Goal: Browse casually: Explore the website without a specific task or goal

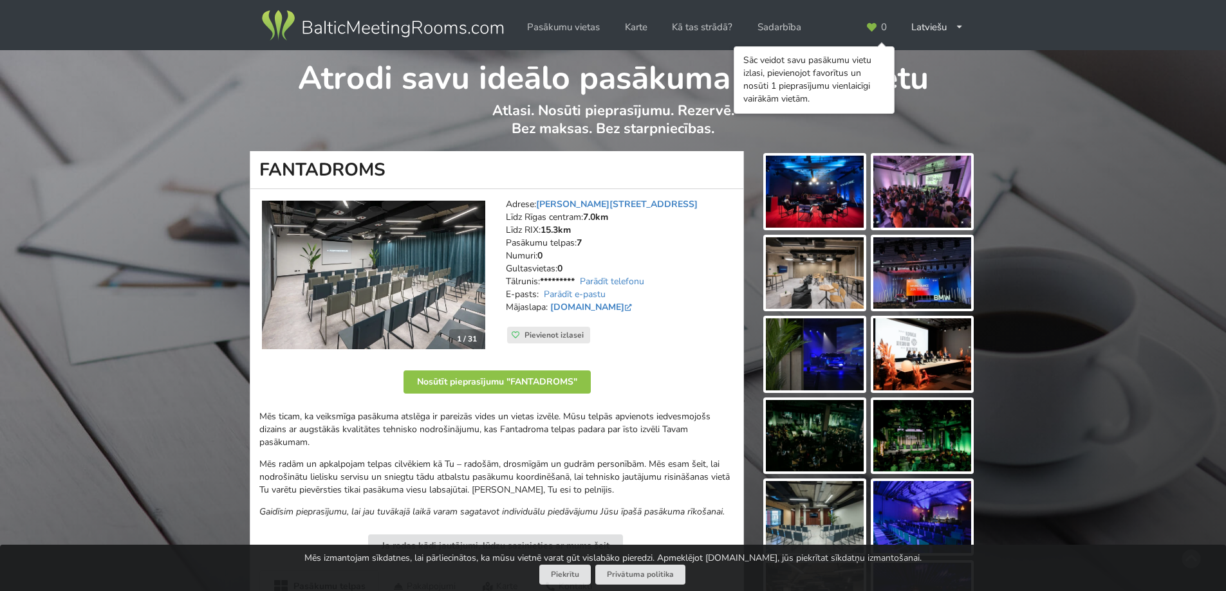
click at [833, 194] on img at bounding box center [815, 192] width 98 height 72
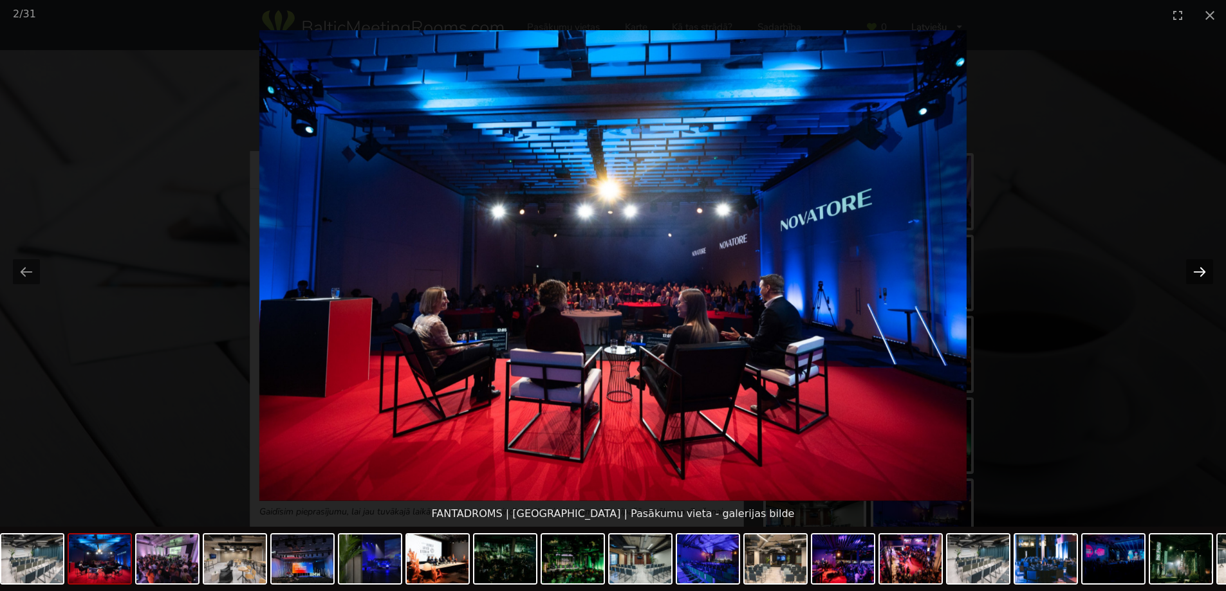
click at [1197, 268] on button "Next slide" at bounding box center [1199, 271] width 27 height 25
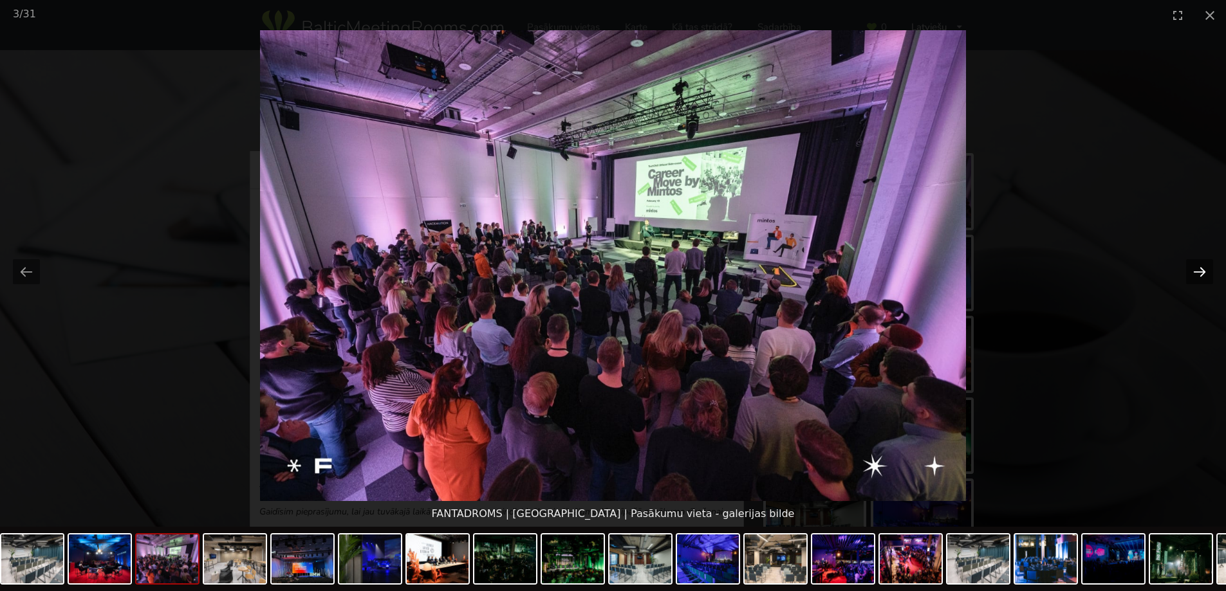
click at [1197, 268] on button "Next slide" at bounding box center [1199, 271] width 27 height 25
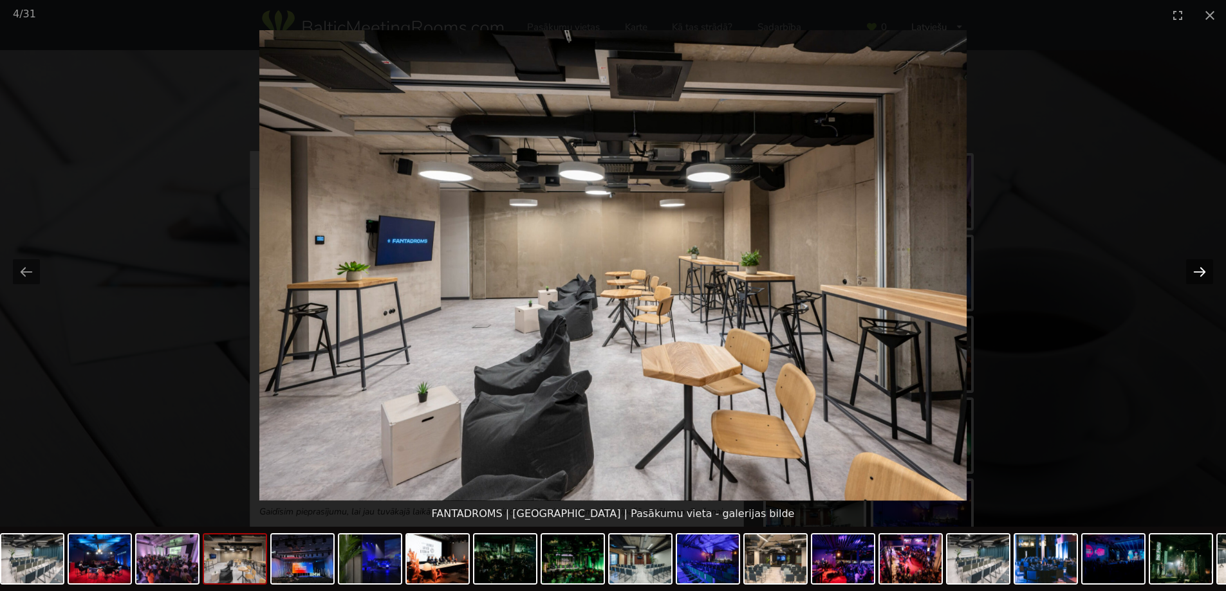
click at [1197, 268] on button "Next slide" at bounding box center [1199, 271] width 27 height 25
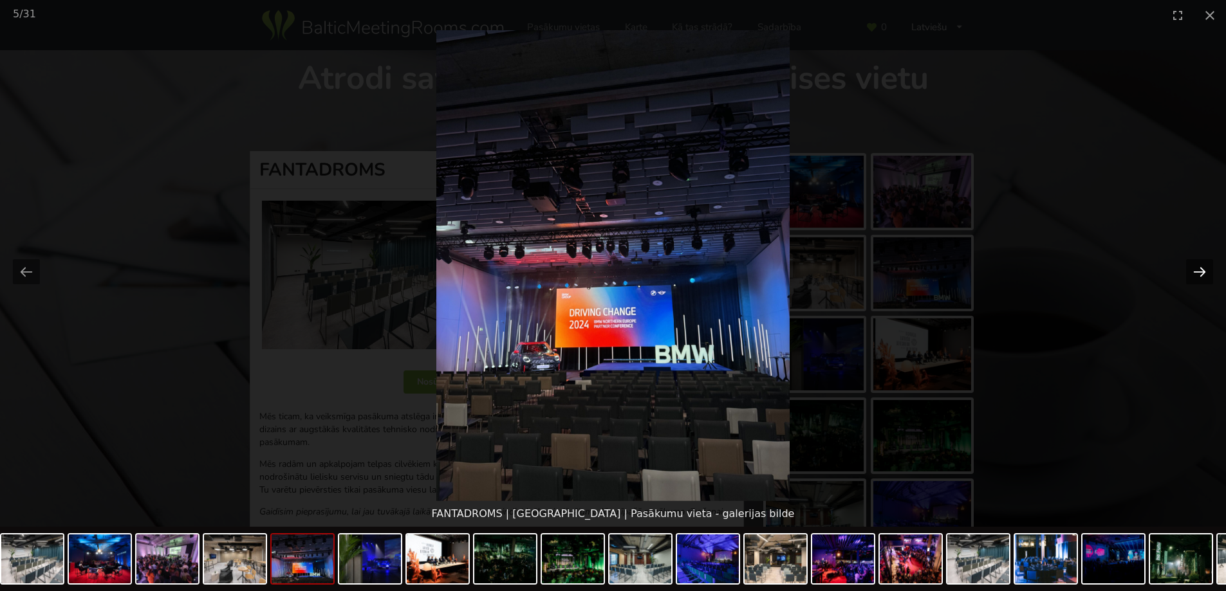
click at [1197, 268] on button "Next slide" at bounding box center [1199, 271] width 27 height 25
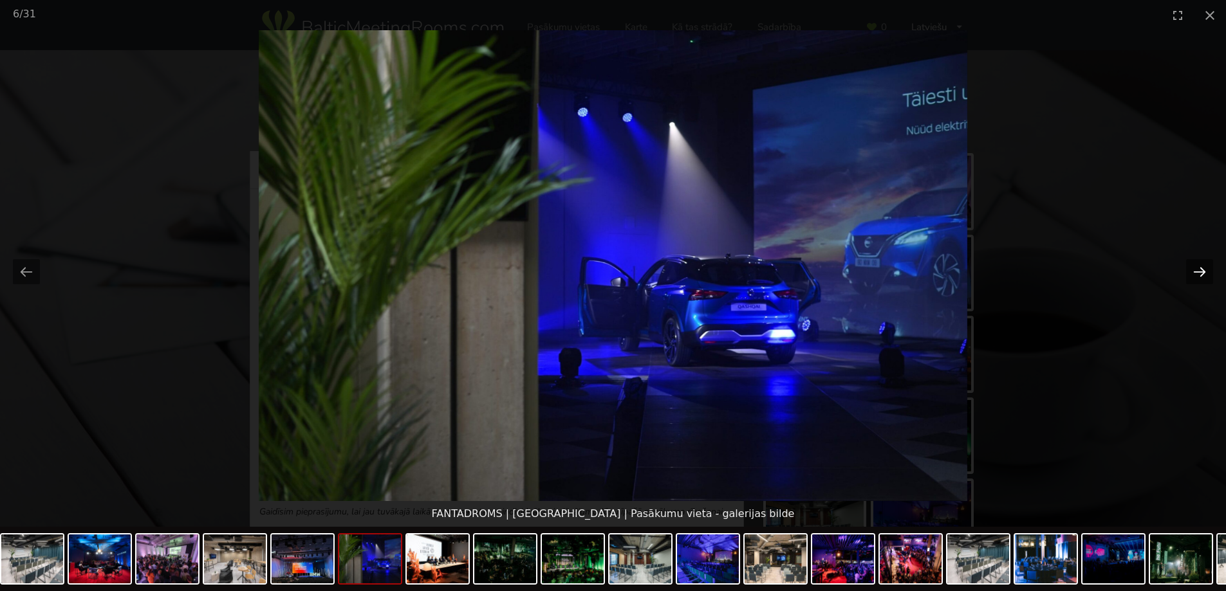
click at [1197, 268] on button "Next slide" at bounding box center [1199, 271] width 27 height 25
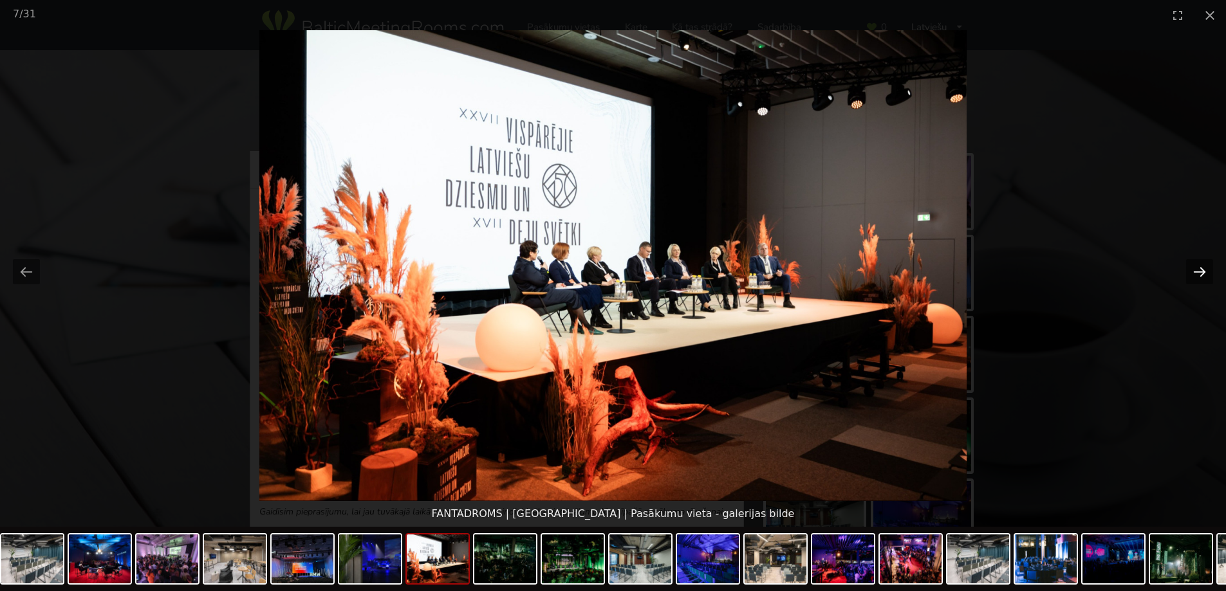
click at [1197, 268] on button "Next slide" at bounding box center [1199, 271] width 27 height 25
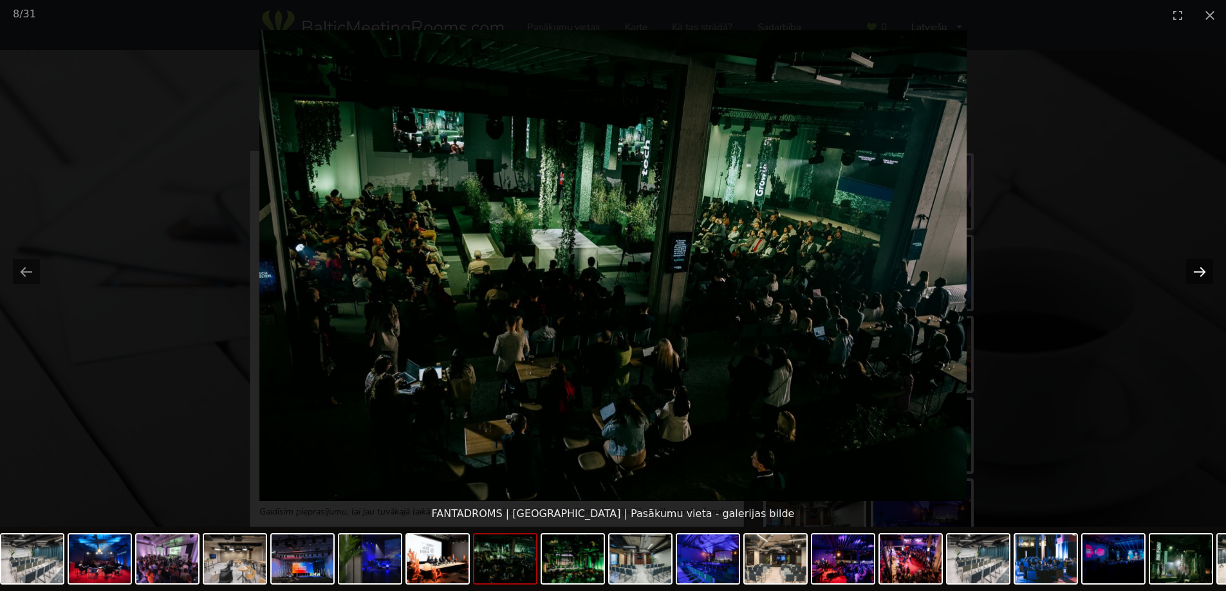
click at [1197, 268] on button "Next slide" at bounding box center [1199, 271] width 27 height 25
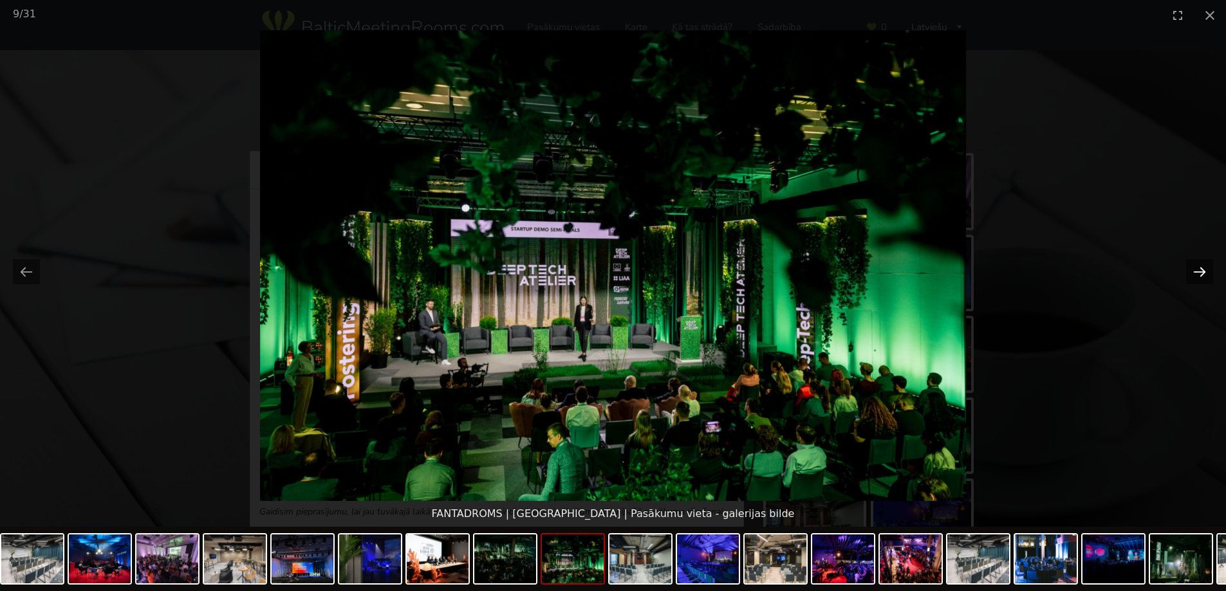
click at [1197, 268] on button "Next slide" at bounding box center [1199, 271] width 27 height 25
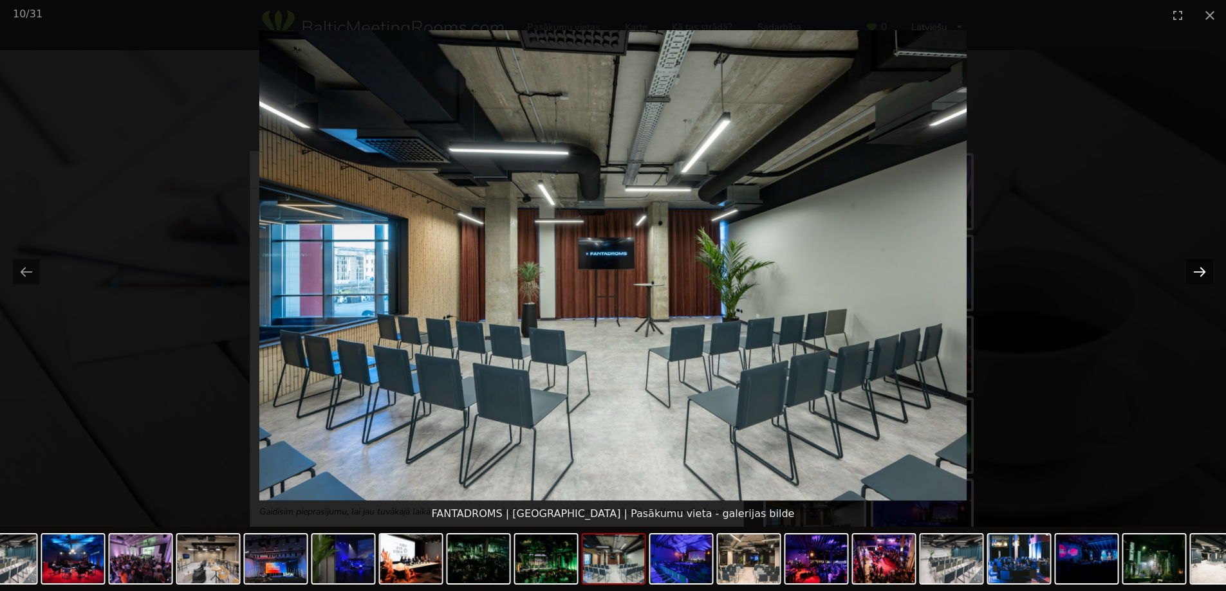
click at [1197, 268] on button "Next slide" at bounding box center [1199, 271] width 27 height 25
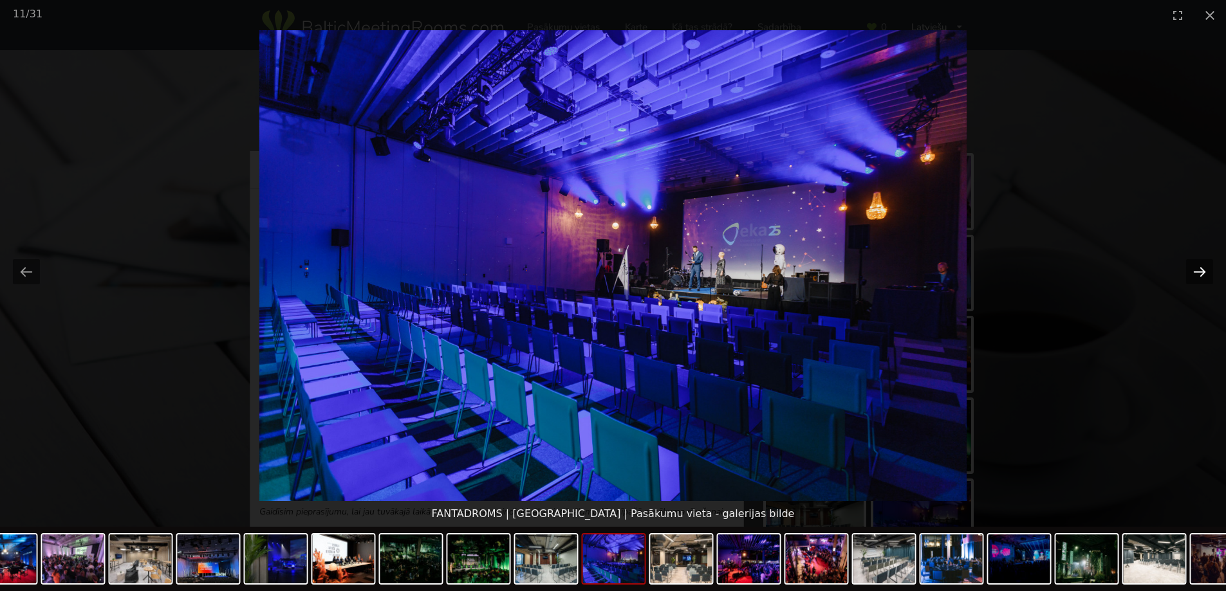
click at [1204, 264] on button "Next slide" at bounding box center [1199, 271] width 27 height 25
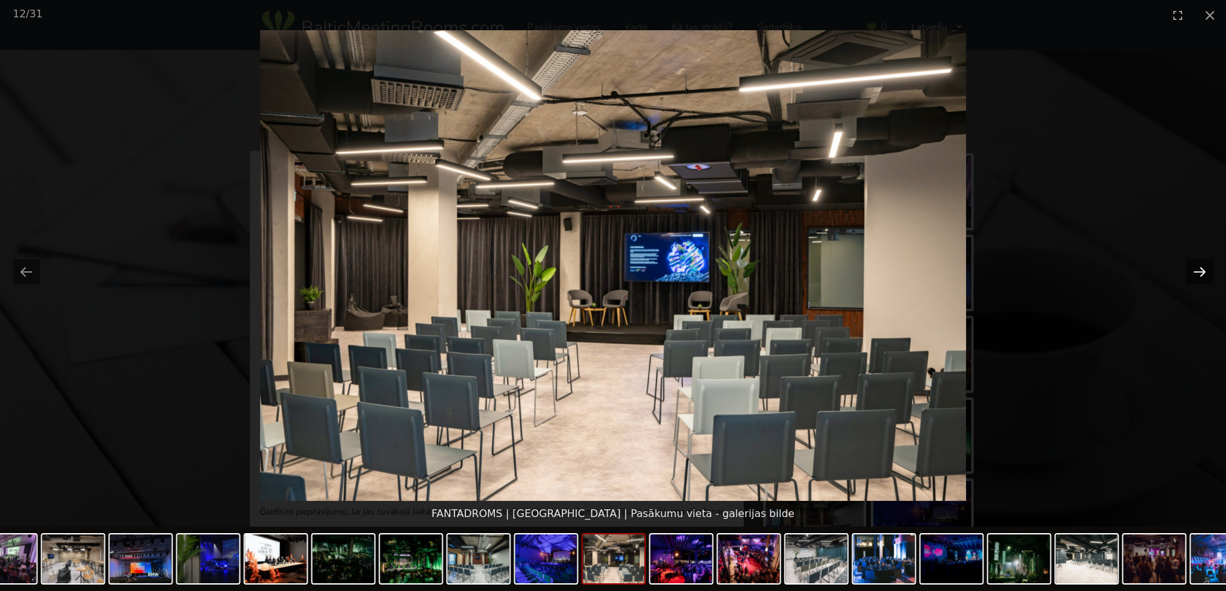
click at [1204, 264] on button "Next slide" at bounding box center [1199, 271] width 27 height 25
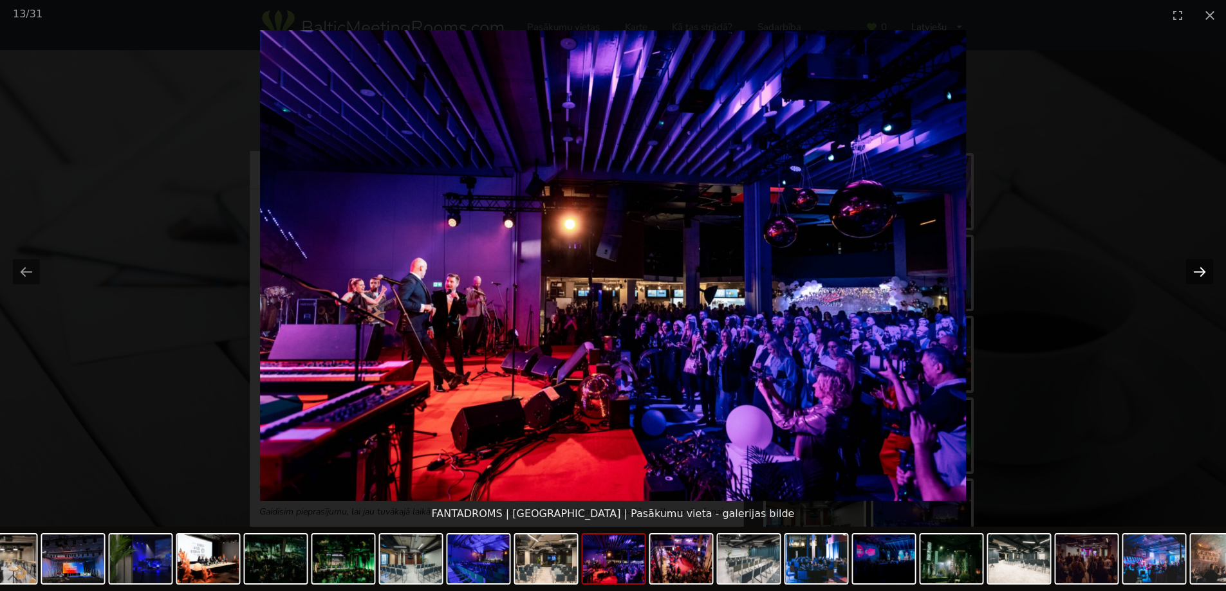
click at [1204, 264] on button "Next slide" at bounding box center [1199, 271] width 27 height 25
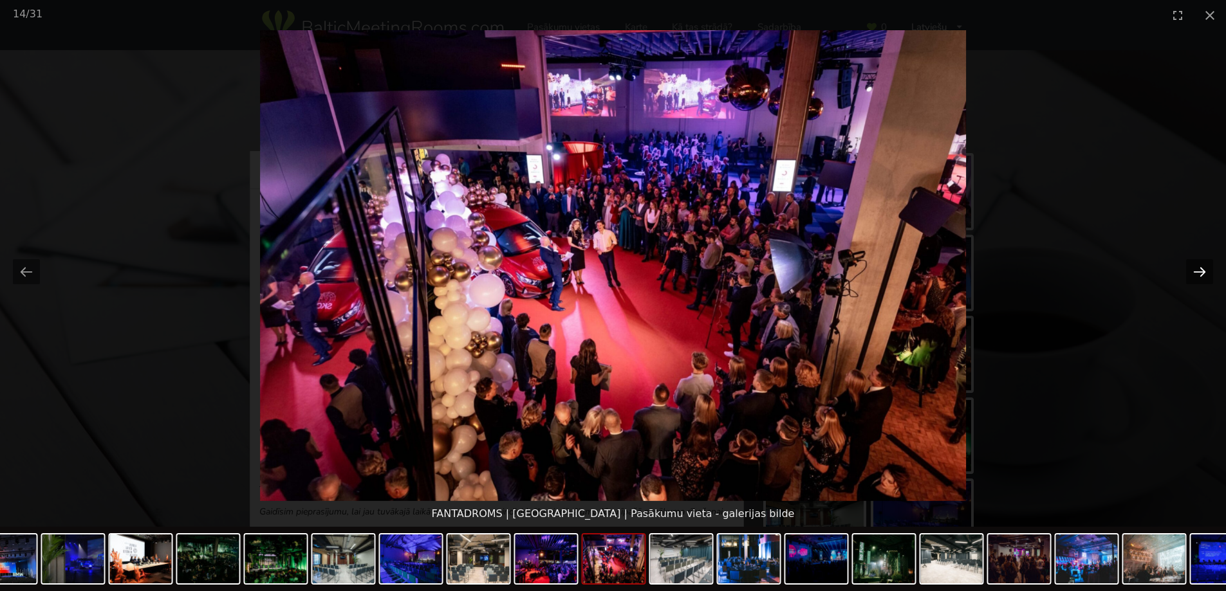
click at [1204, 264] on button "Next slide" at bounding box center [1199, 271] width 27 height 25
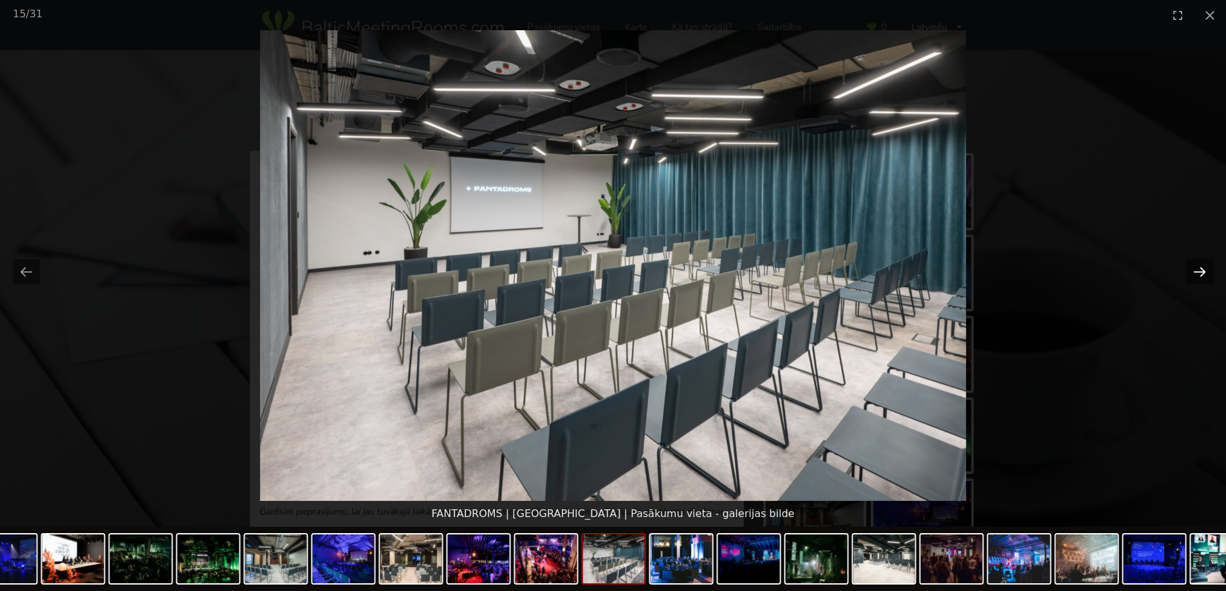
click at [1198, 271] on button "Next slide" at bounding box center [1199, 271] width 27 height 25
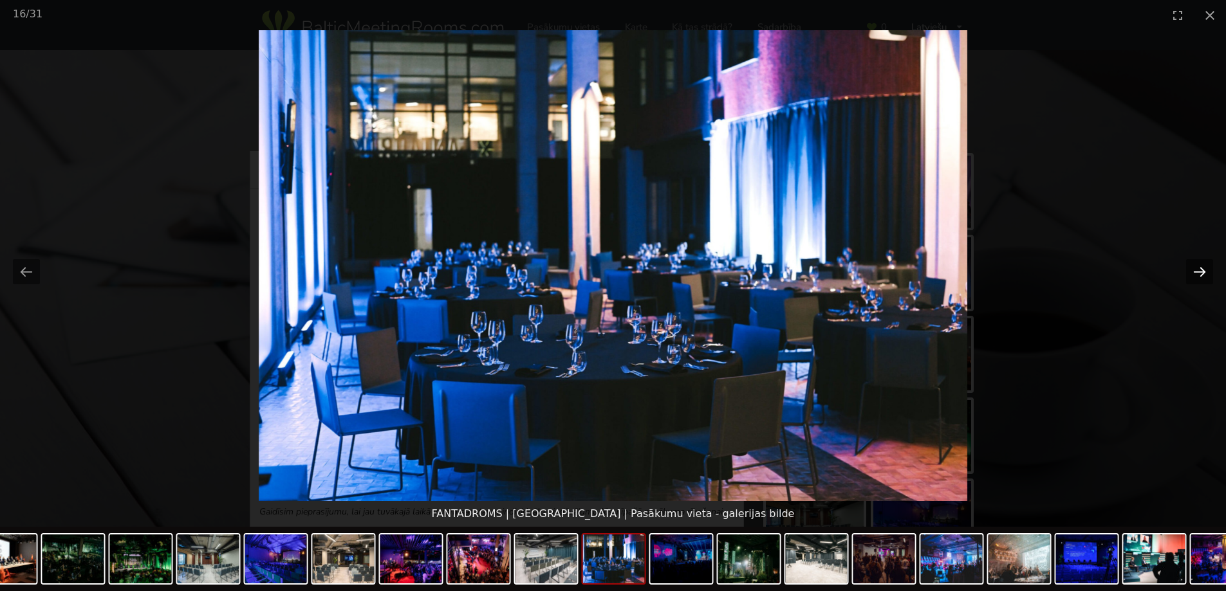
click at [1198, 271] on button "Next slide" at bounding box center [1199, 271] width 27 height 25
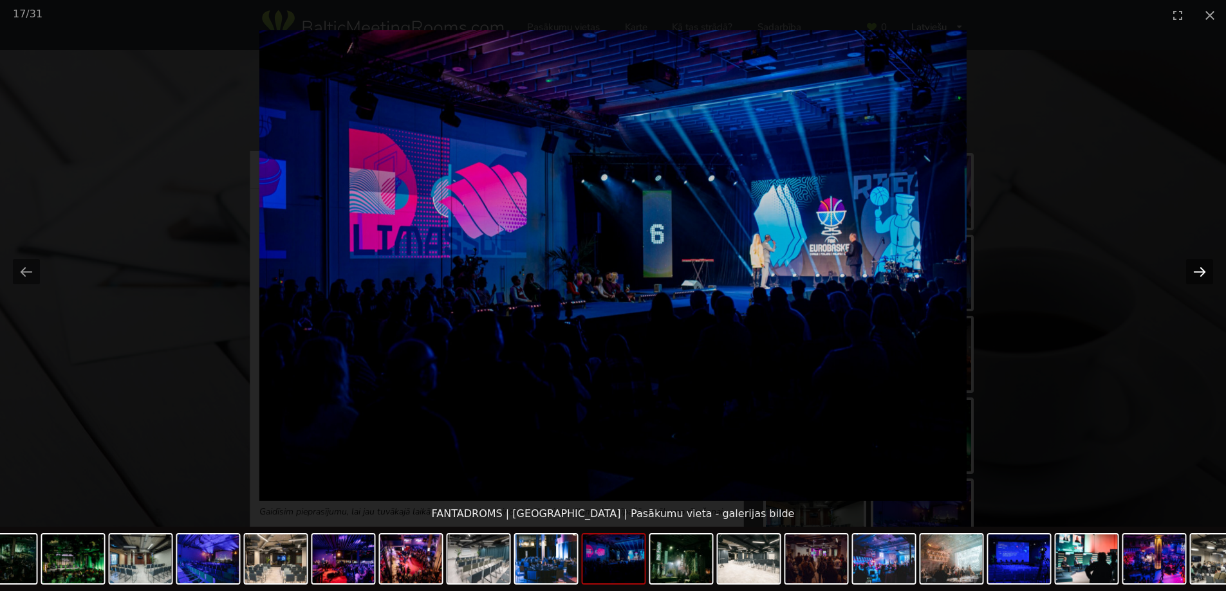
click at [1198, 271] on button "Next slide" at bounding box center [1199, 271] width 27 height 25
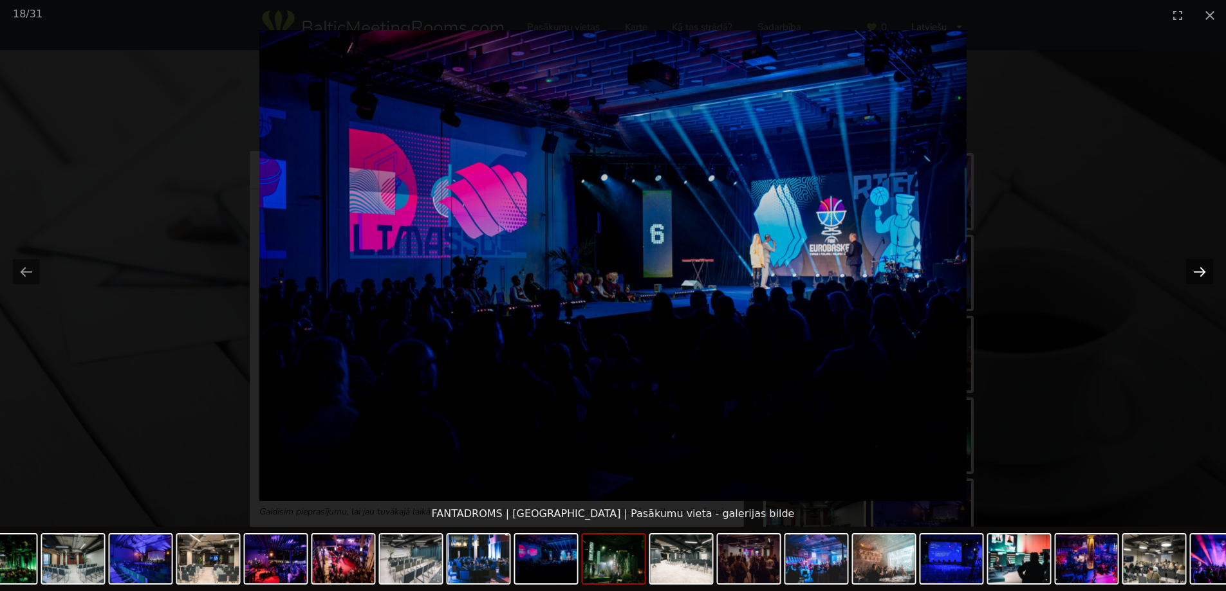
click at [1198, 271] on button "Next slide" at bounding box center [1199, 271] width 27 height 25
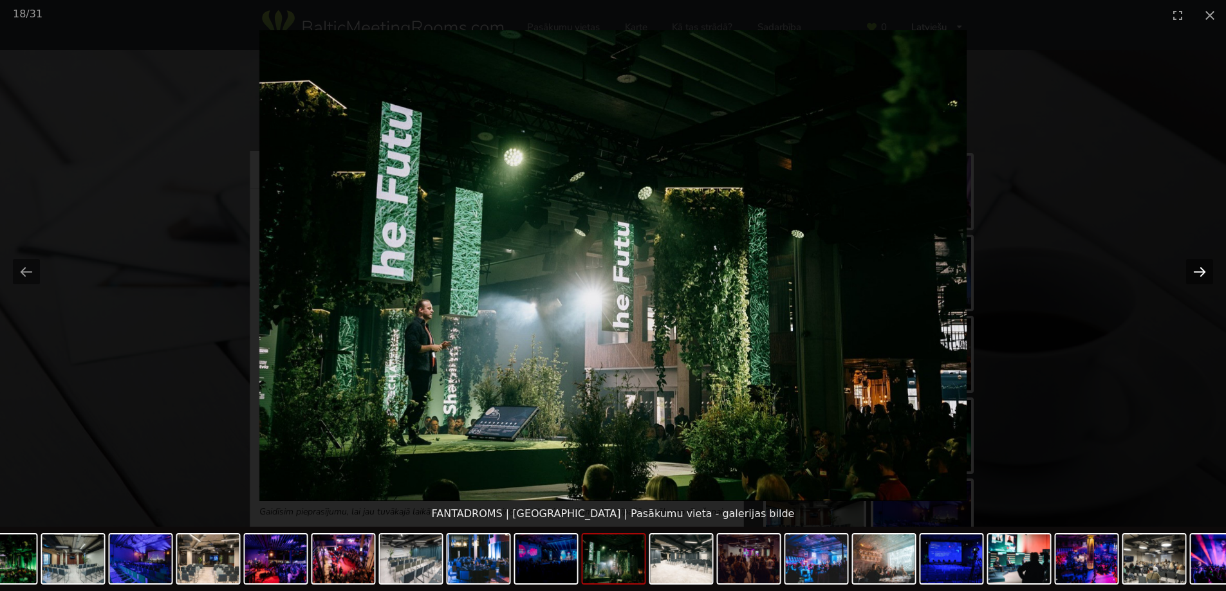
click at [1198, 271] on button "Next slide" at bounding box center [1199, 271] width 27 height 25
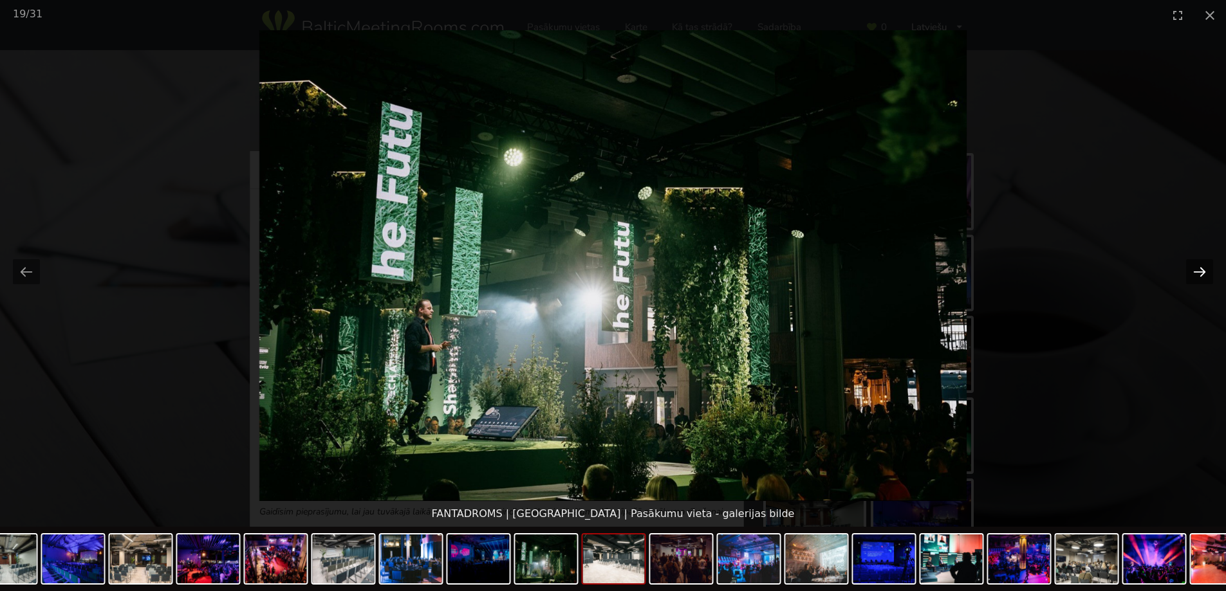
click at [1198, 271] on button "Next slide" at bounding box center [1199, 271] width 27 height 25
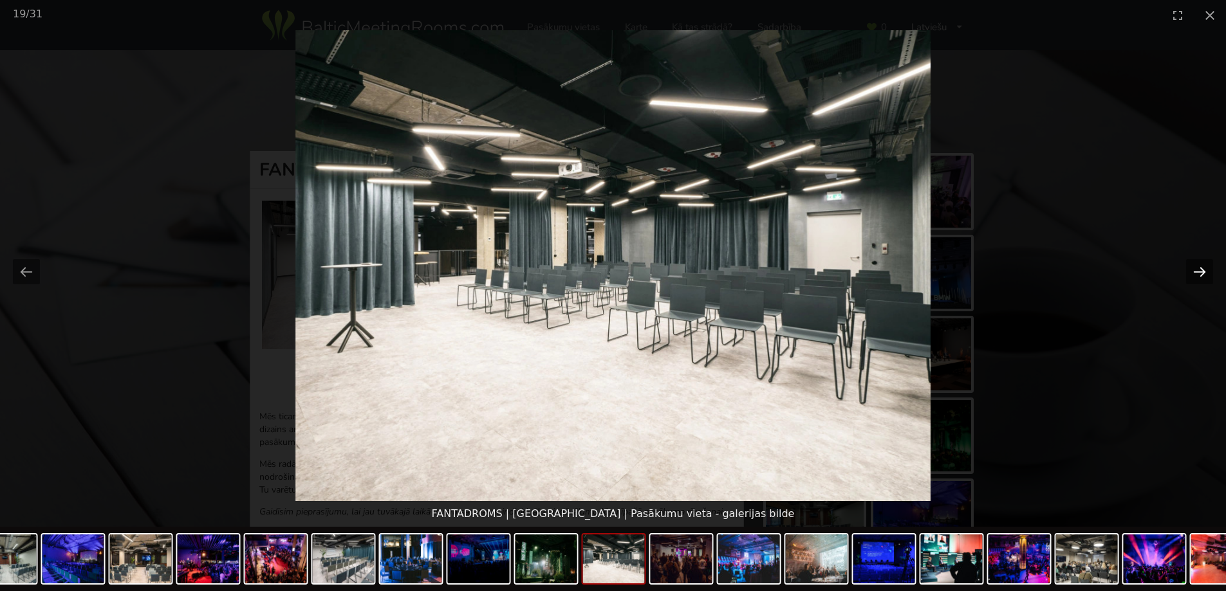
click at [1198, 271] on button "Next slide" at bounding box center [1199, 271] width 27 height 25
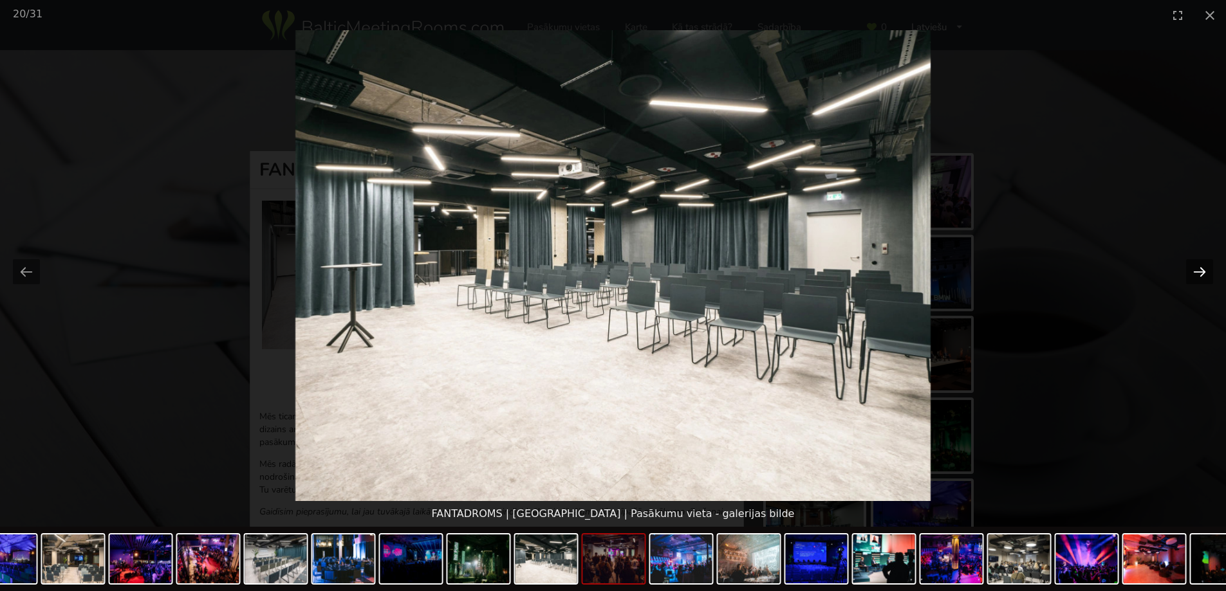
click at [1198, 271] on button "Next slide" at bounding box center [1199, 271] width 27 height 25
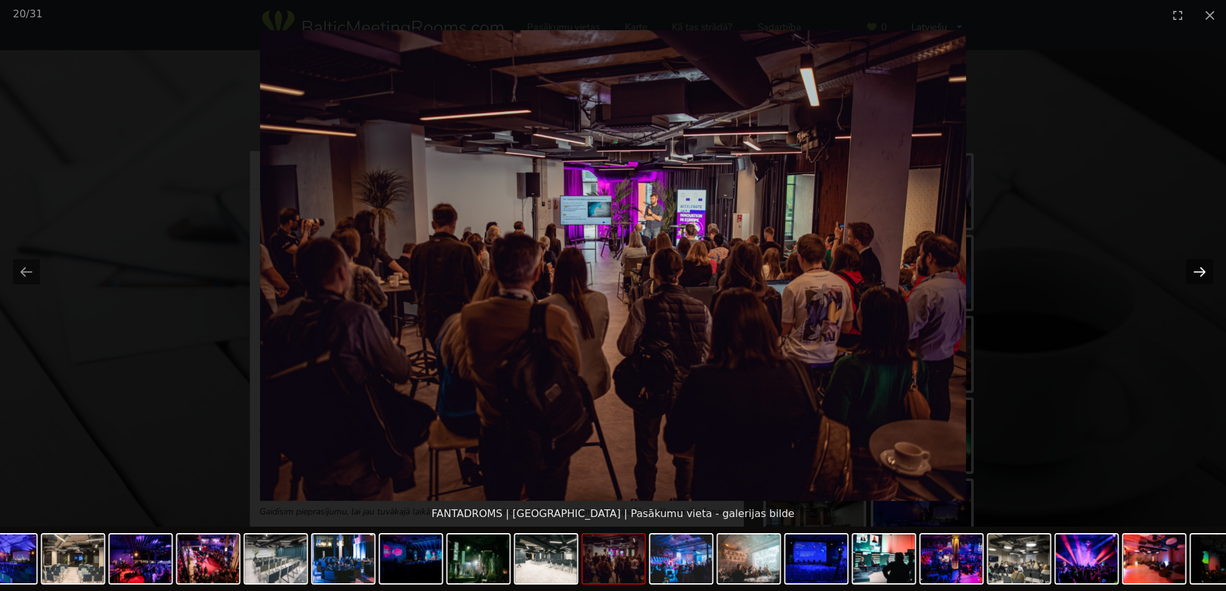
click at [1198, 271] on button "Next slide" at bounding box center [1199, 271] width 27 height 25
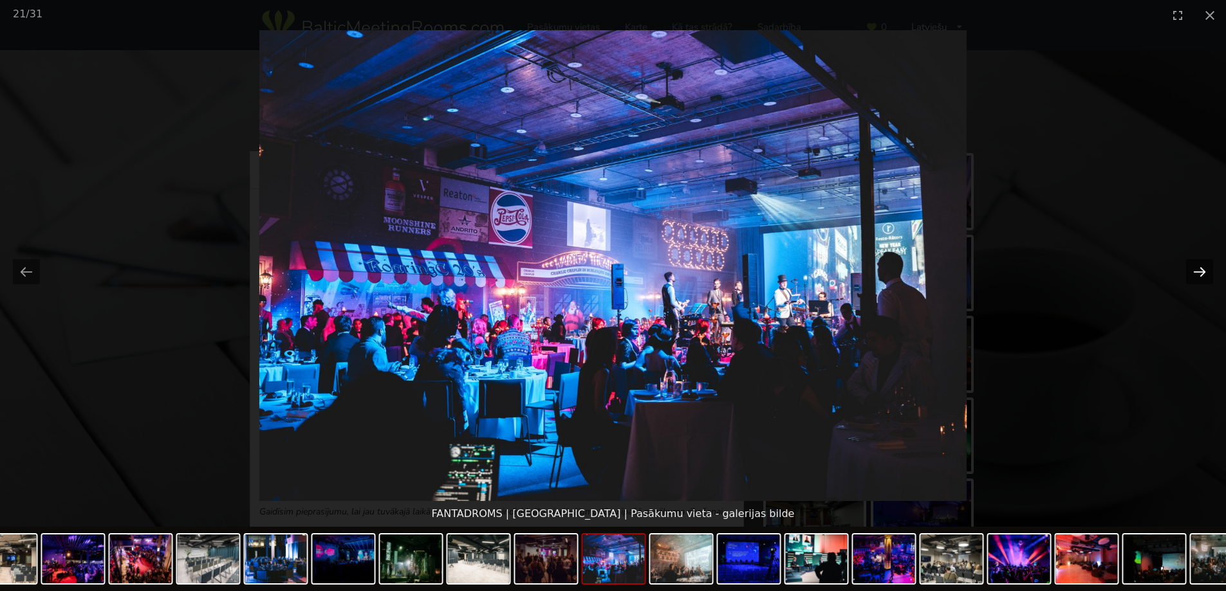
click at [1198, 271] on button "Next slide" at bounding box center [1199, 271] width 27 height 25
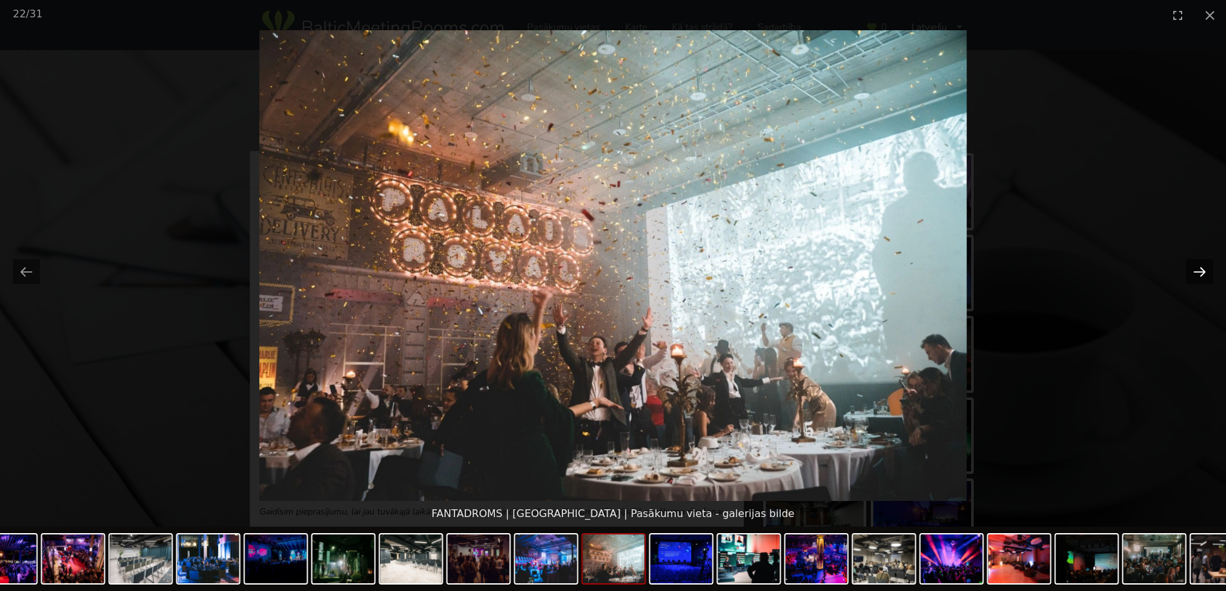
click at [1198, 271] on button "Next slide" at bounding box center [1199, 271] width 27 height 25
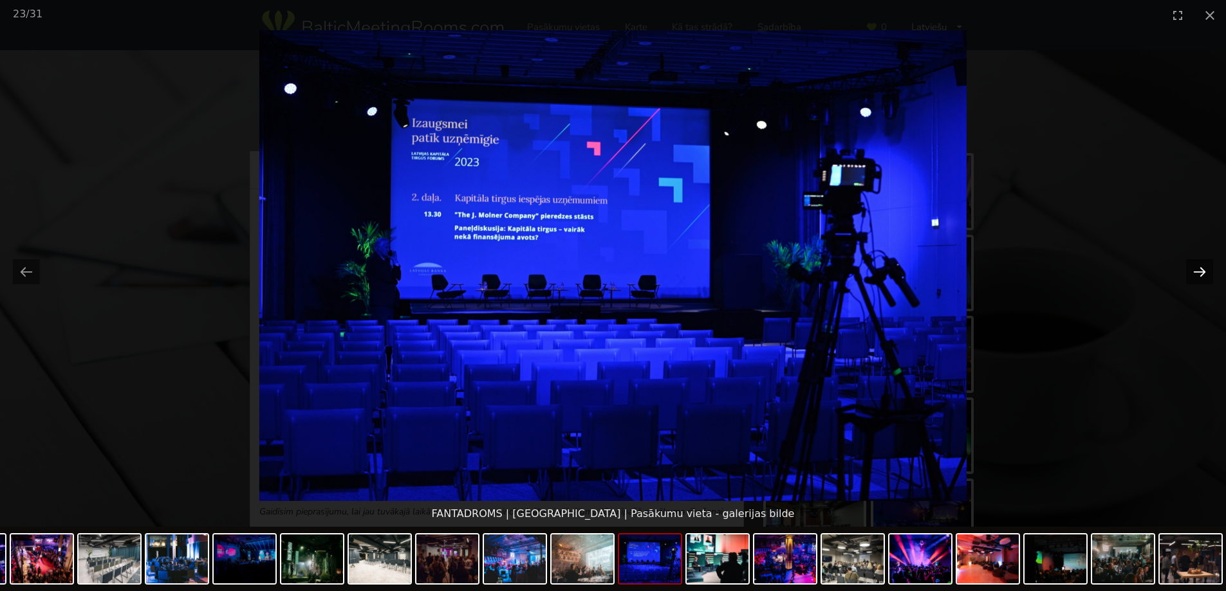
click at [1198, 271] on button "Next slide" at bounding box center [1199, 271] width 27 height 25
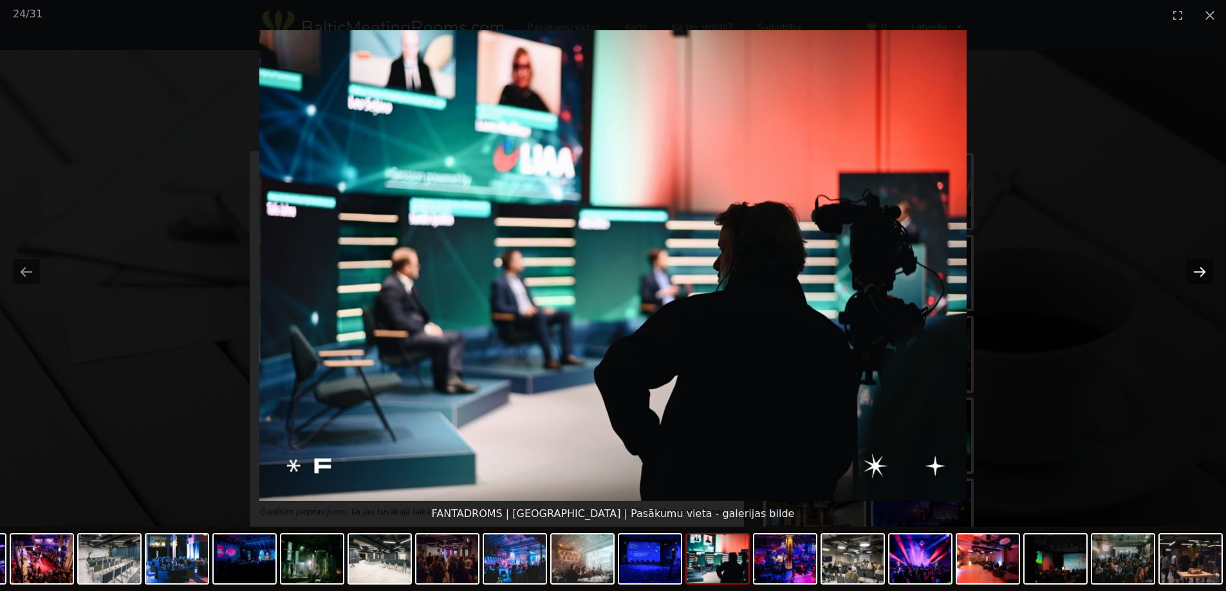
click at [1198, 271] on button "Next slide" at bounding box center [1199, 271] width 27 height 25
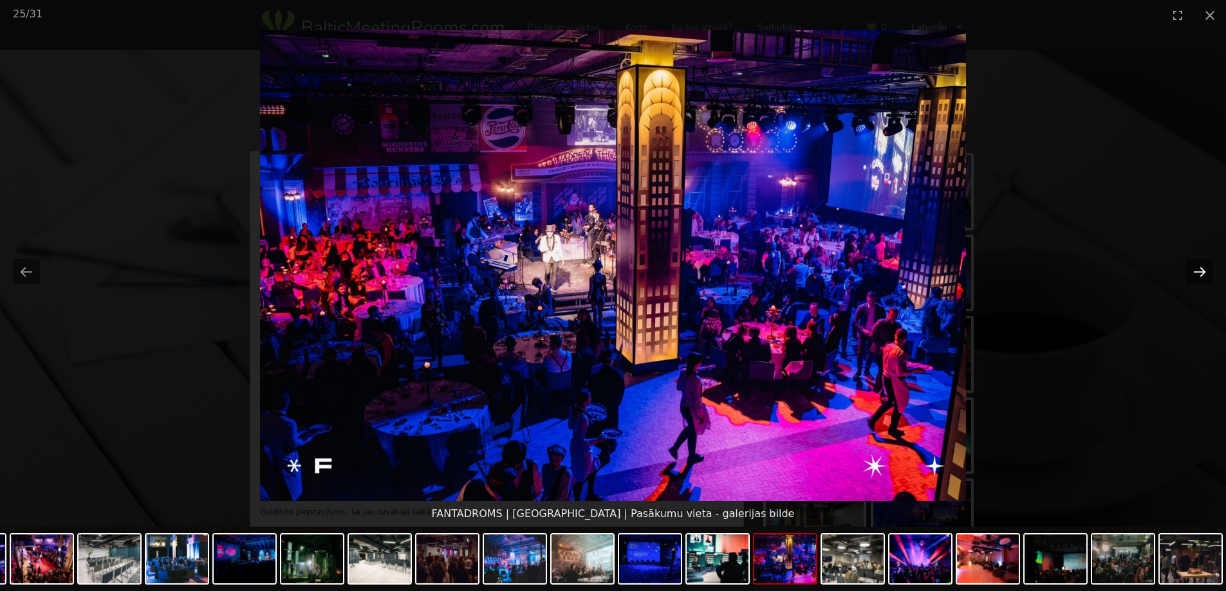
click at [1198, 271] on button "Next slide" at bounding box center [1199, 271] width 27 height 25
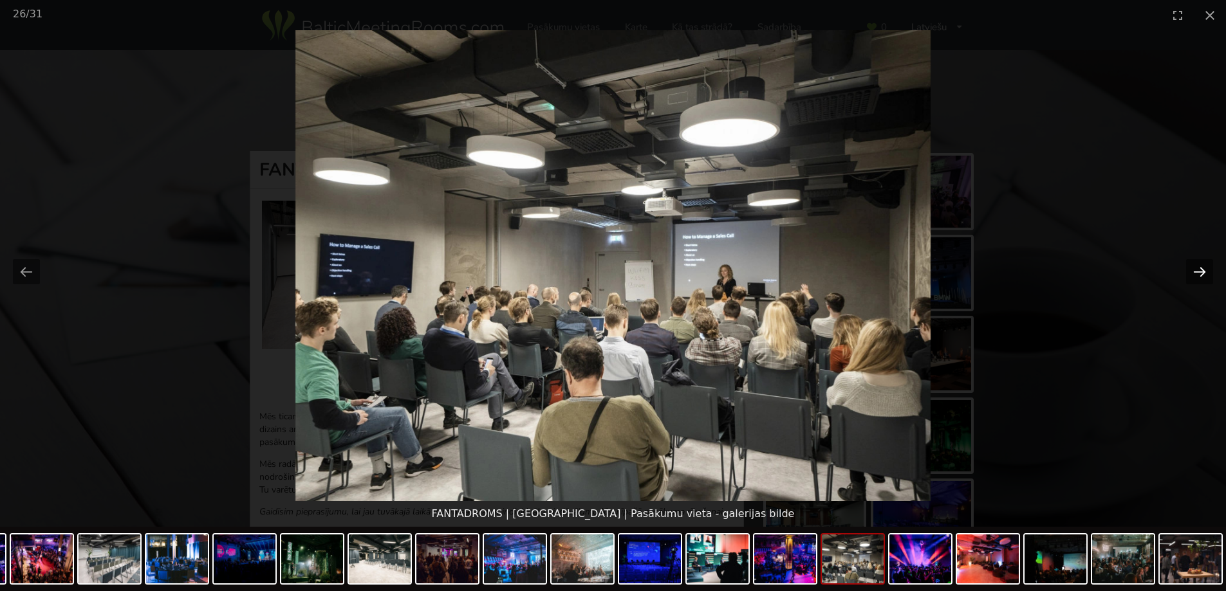
click at [1198, 271] on button "Next slide" at bounding box center [1199, 271] width 27 height 25
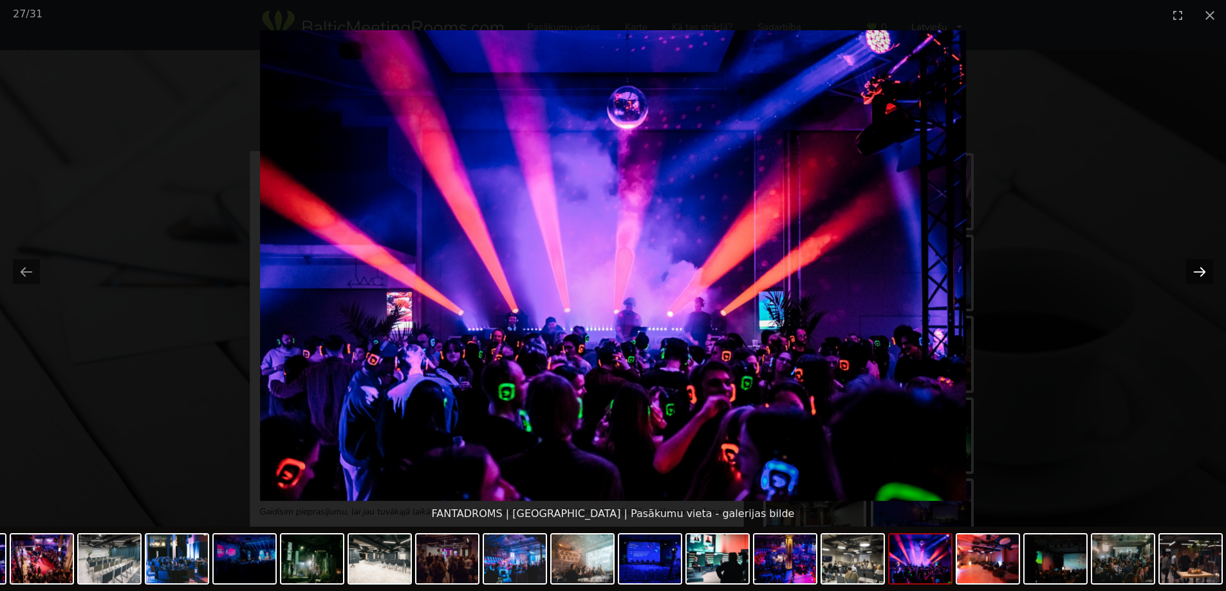
click at [1198, 271] on button "Next slide" at bounding box center [1199, 271] width 27 height 25
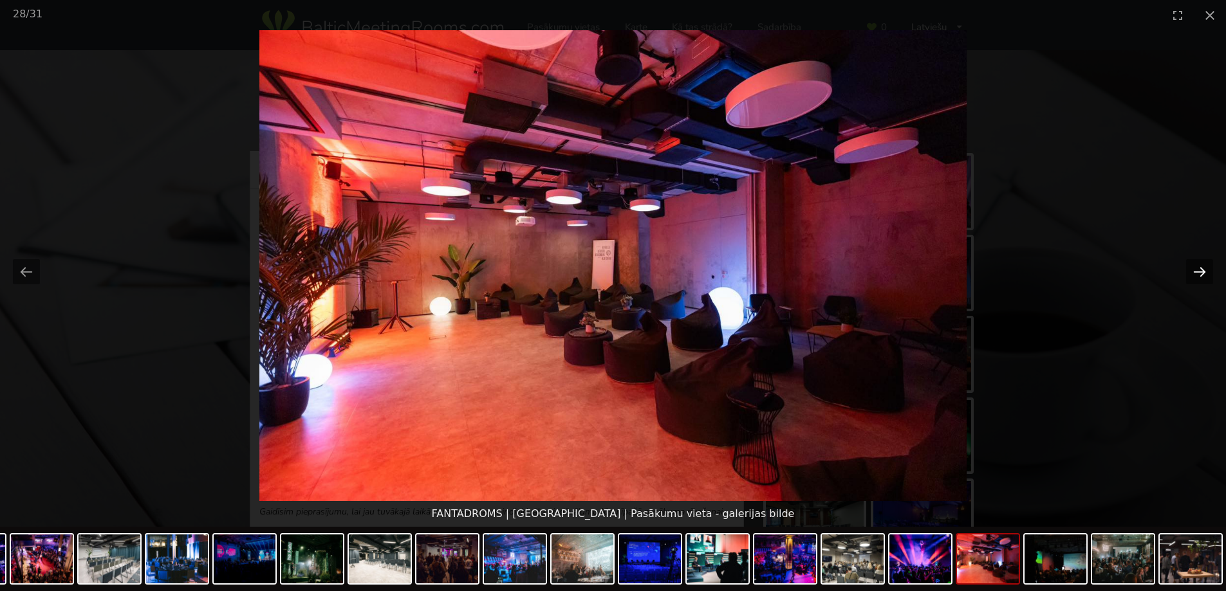
click at [1198, 271] on button "Next slide" at bounding box center [1199, 271] width 27 height 25
click at [1214, 15] on button "Close gallery" at bounding box center [1210, 15] width 32 height 30
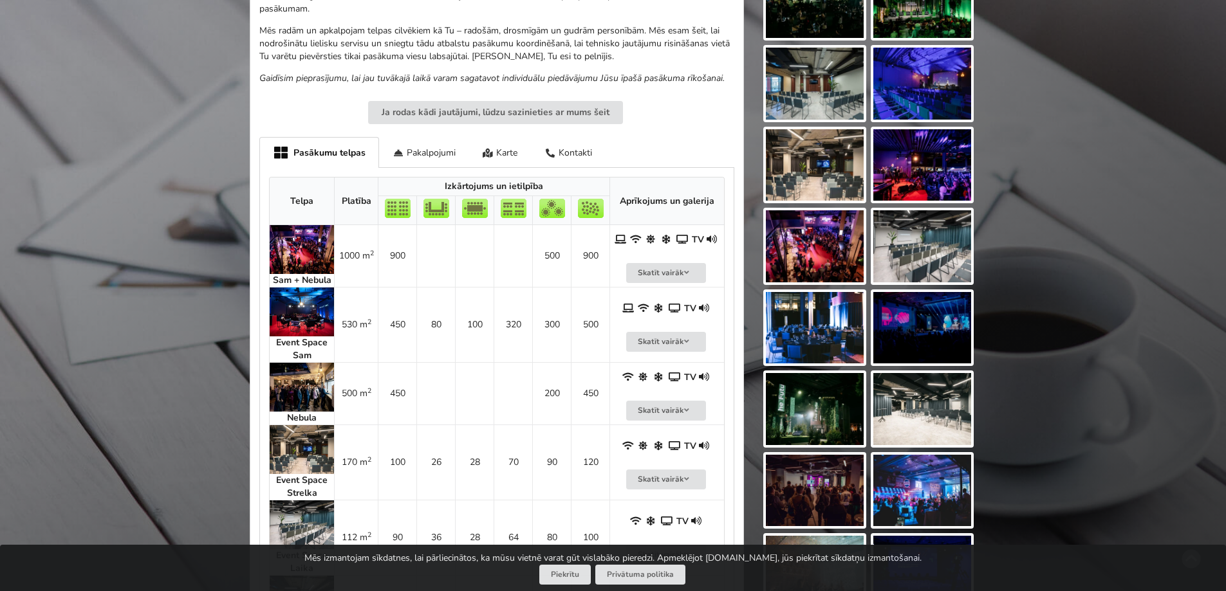
scroll to position [451, 0]
